Goal: Task Accomplishment & Management: Manage account settings

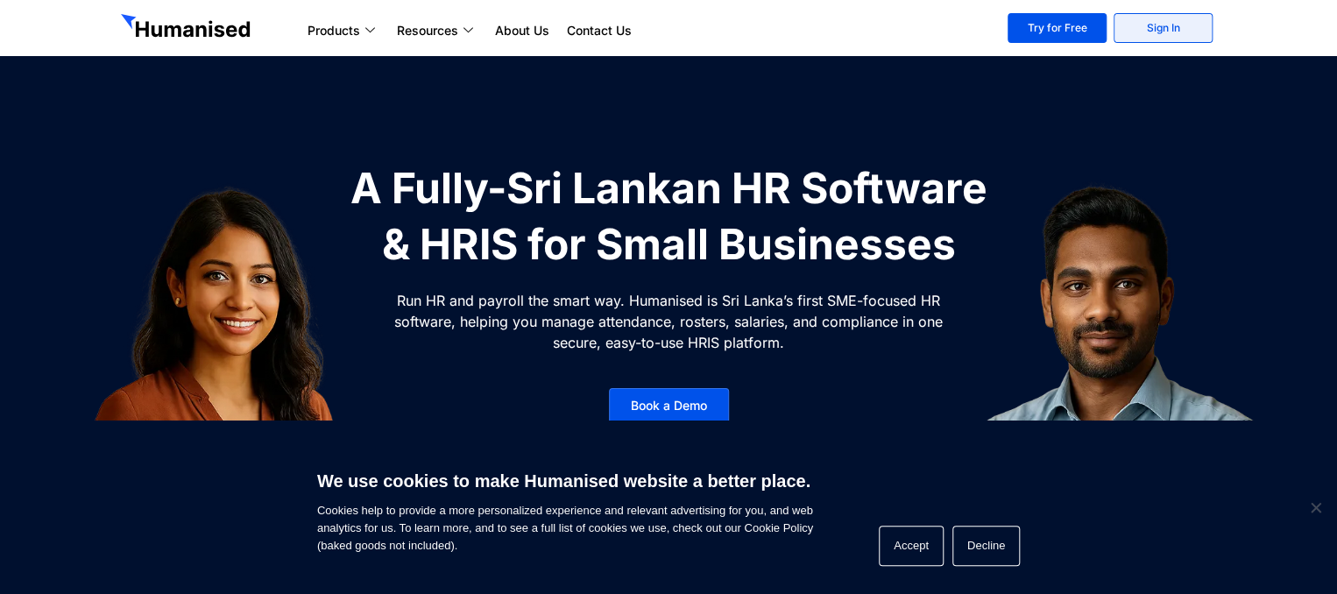
click at [1160, 31] on link "Sign In" at bounding box center [1163, 28] width 99 height 30
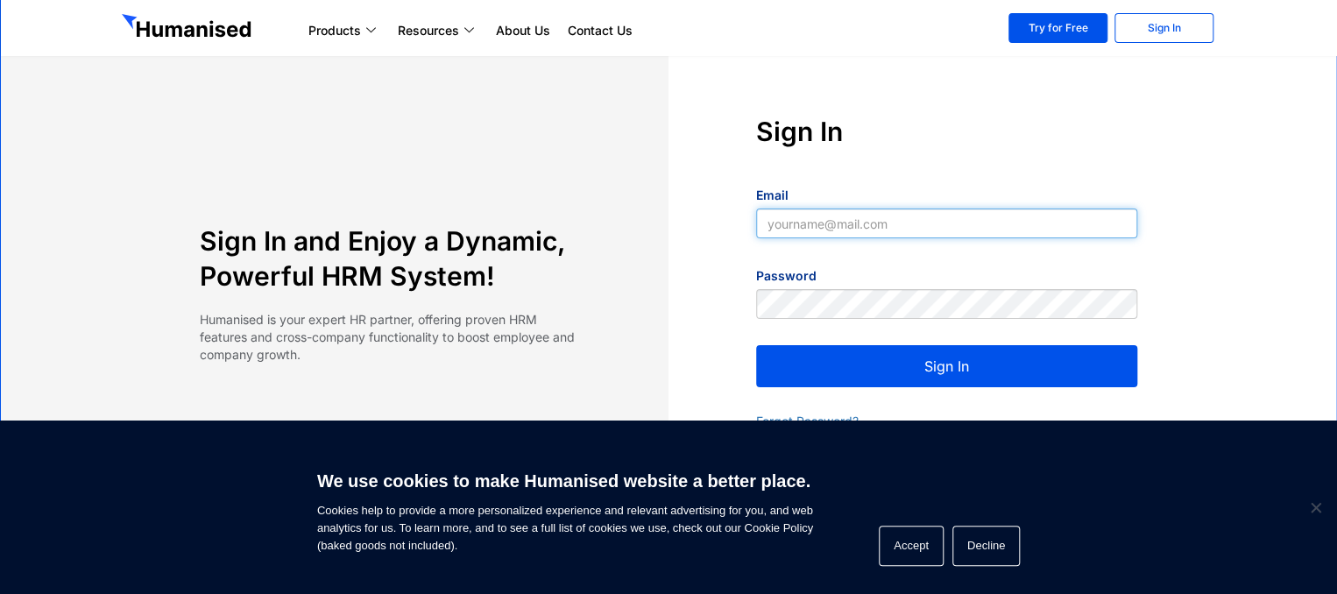
type input "supun@slpg.lk"
click at [941, 376] on button "Sign In" at bounding box center [946, 366] width 381 height 42
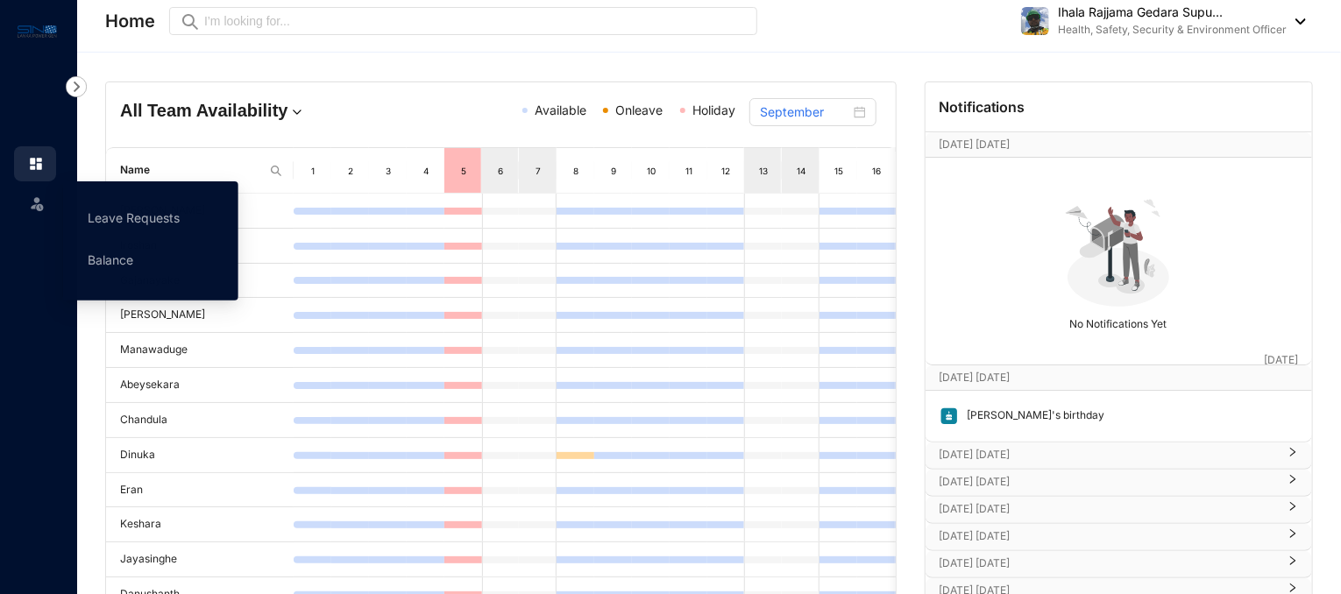
click at [44, 203] on img at bounding box center [37, 204] width 18 height 18
click at [129, 215] on link "Leave Requests" at bounding box center [134, 217] width 92 height 15
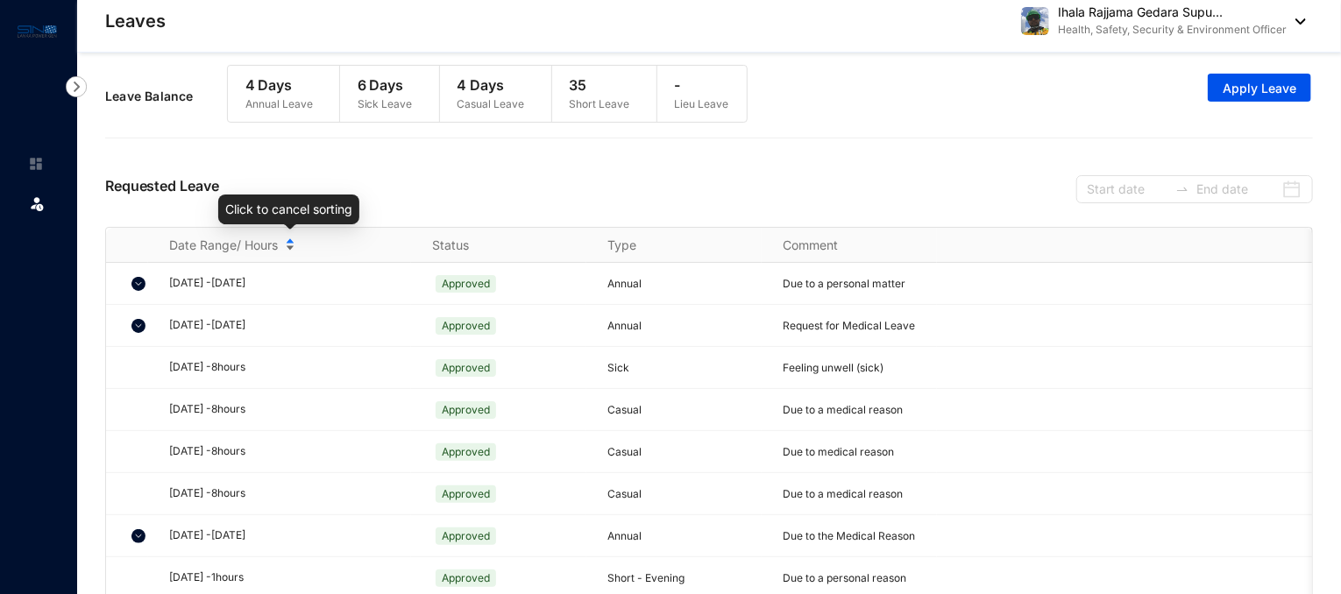
scroll to position [30, 0]
